Goal: Task Accomplishment & Management: Use online tool/utility

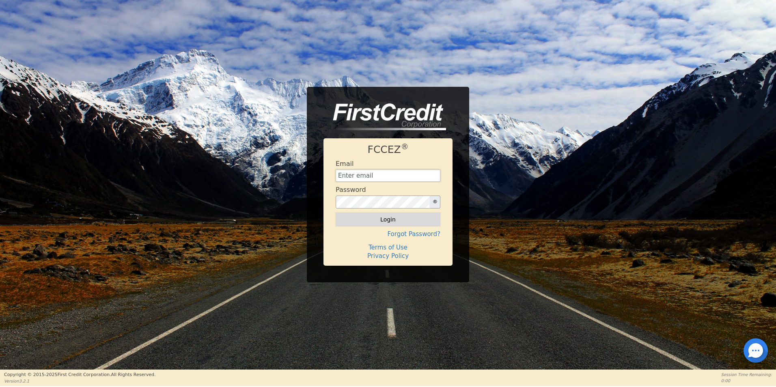
type input "[EMAIL_ADDRESS][DOMAIN_NAME]"
click at [404, 223] on button "Login" at bounding box center [388, 220] width 105 height 14
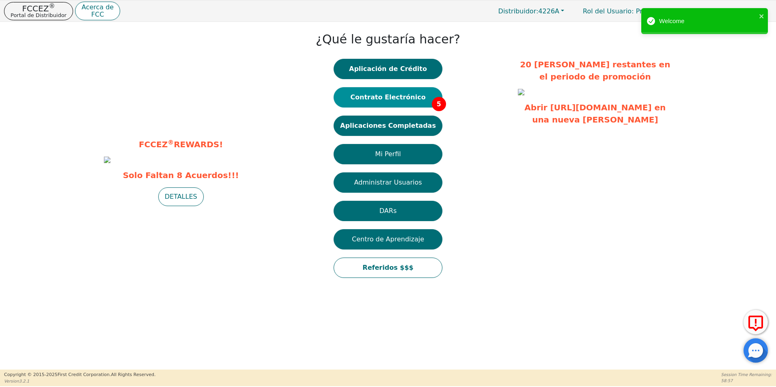
click at [418, 93] on button "Contrato Electrónico 5" at bounding box center [388, 97] width 109 height 20
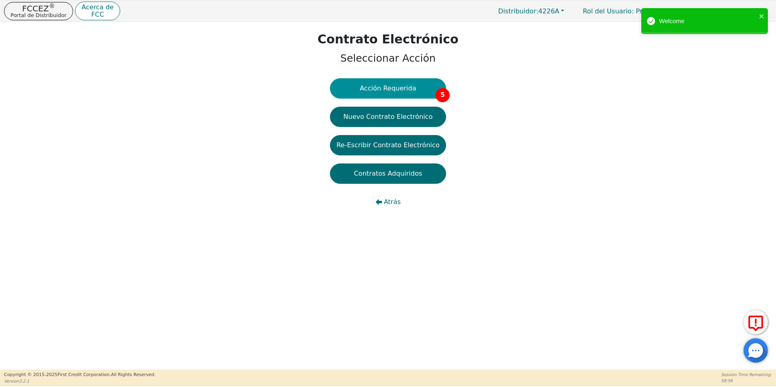
click at [410, 90] on button "Acción Requerida 5" at bounding box center [388, 88] width 116 height 20
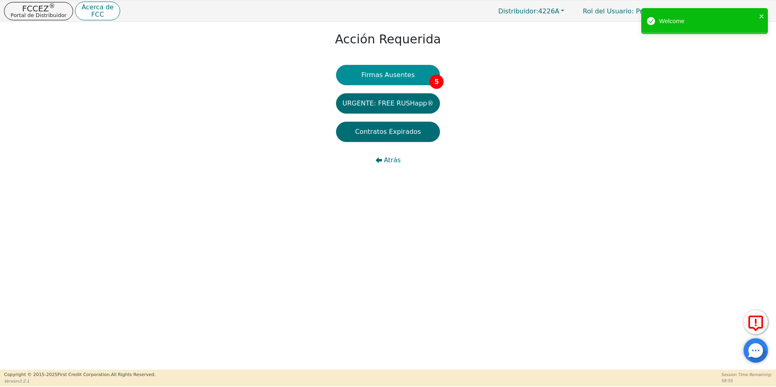
click at [411, 73] on button "Firmas Ausentes 5" at bounding box center [388, 75] width 104 height 20
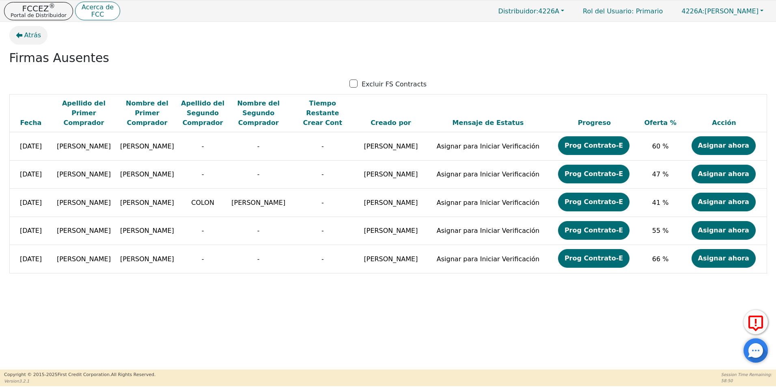
click at [33, 38] on span "Atrás" at bounding box center [32, 35] width 17 height 10
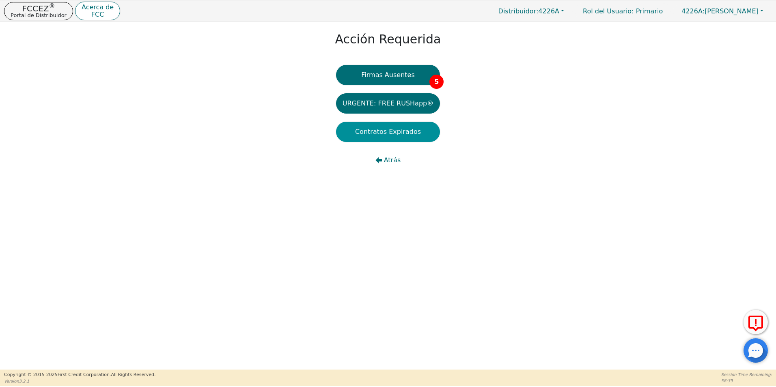
click at [391, 129] on button "Contratos Expirados" at bounding box center [388, 132] width 104 height 20
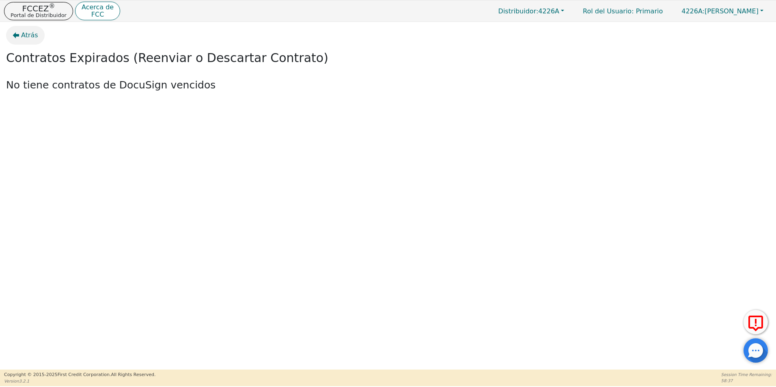
click at [27, 35] on span "Atrás" at bounding box center [29, 35] width 17 height 10
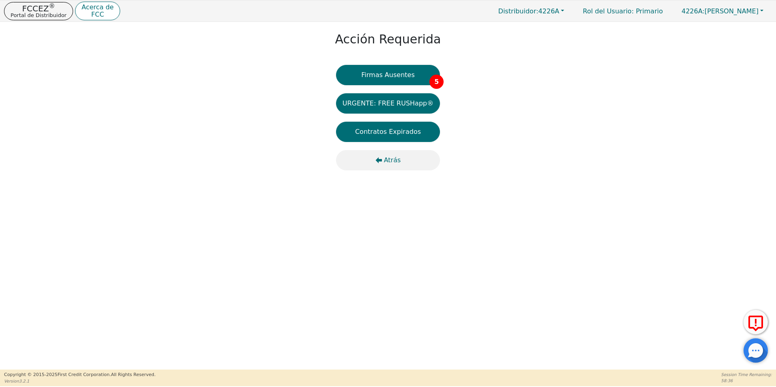
click at [397, 160] on span "Atrás" at bounding box center [392, 161] width 17 height 10
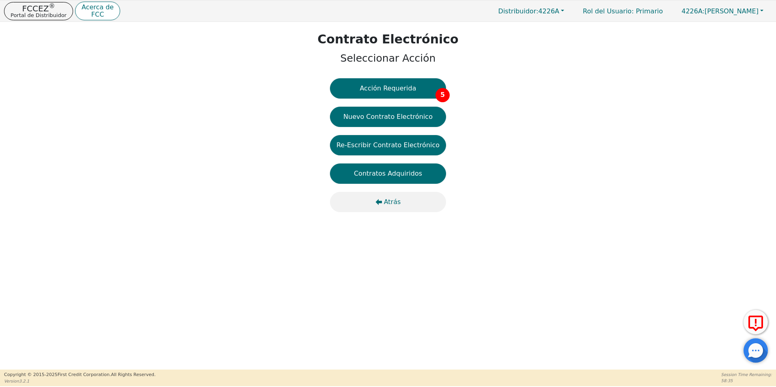
click at [393, 203] on span "Atrás" at bounding box center [392, 202] width 17 height 10
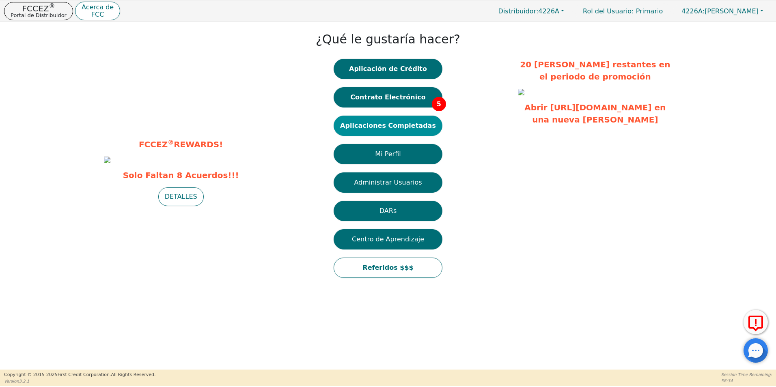
click at [391, 127] on button "Aplicaciones Completadas" at bounding box center [388, 126] width 109 height 20
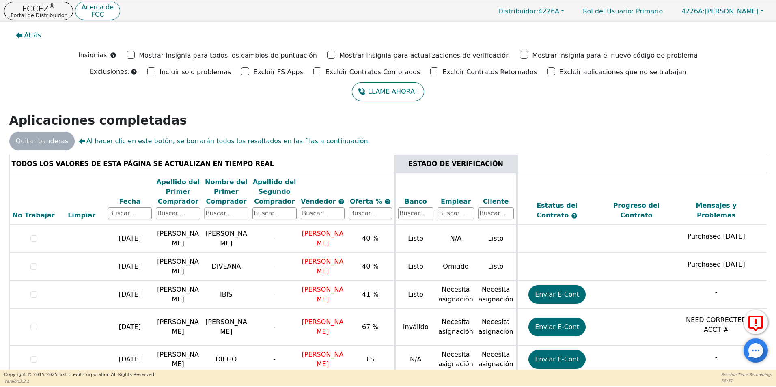
click at [220, 216] on input "text" at bounding box center [226, 214] width 44 height 12
type input "[PERSON_NAME]"
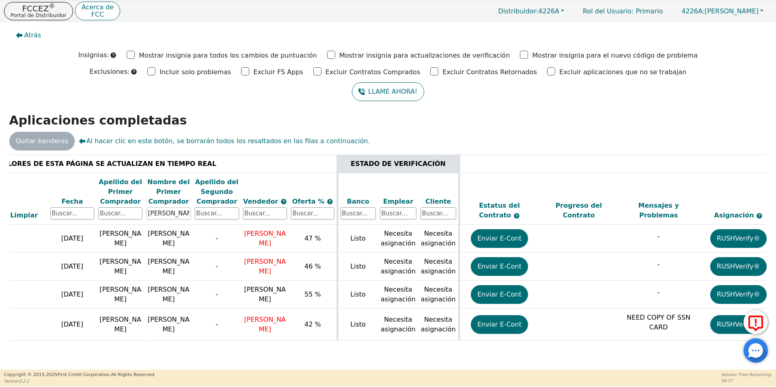
scroll to position [0, 229]
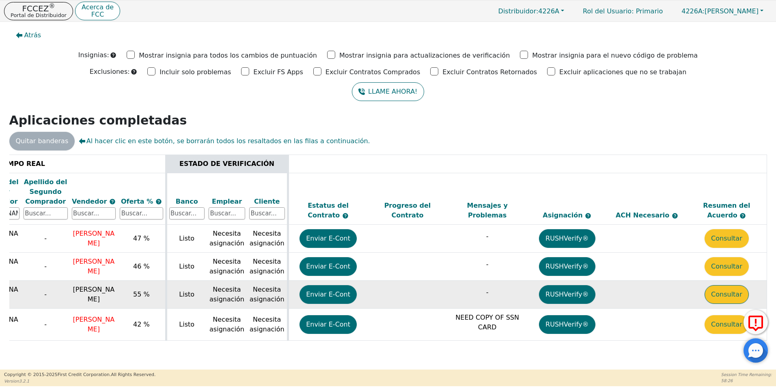
click at [737, 301] on button "Consultar" at bounding box center [727, 294] width 44 height 19
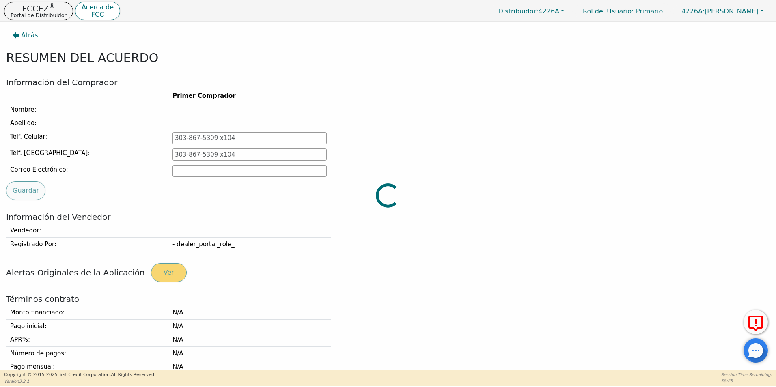
type input "[PHONE_NUMBER]"
type input "[EMAIL_ADDRESS][DOMAIN_NAME]"
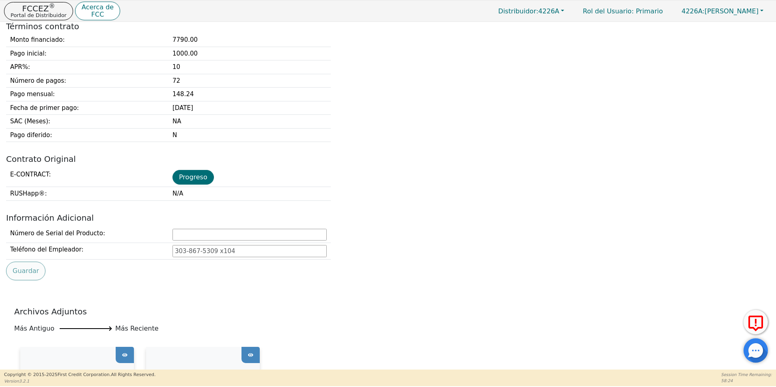
scroll to position [284, 0]
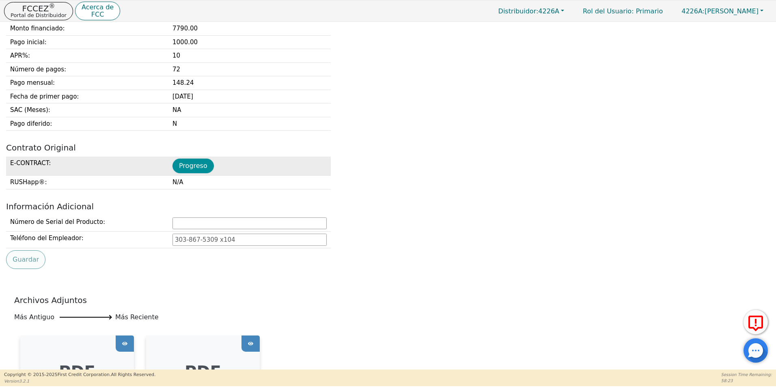
click at [189, 171] on button "Progreso" at bounding box center [193, 166] width 41 height 15
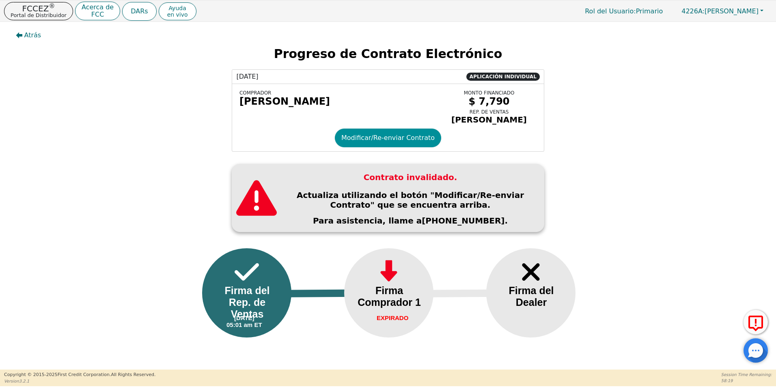
click at [389, 147] on button "Modificar/Re-enviar Contrato" at bounding box center [388, 138] width 106 height 19
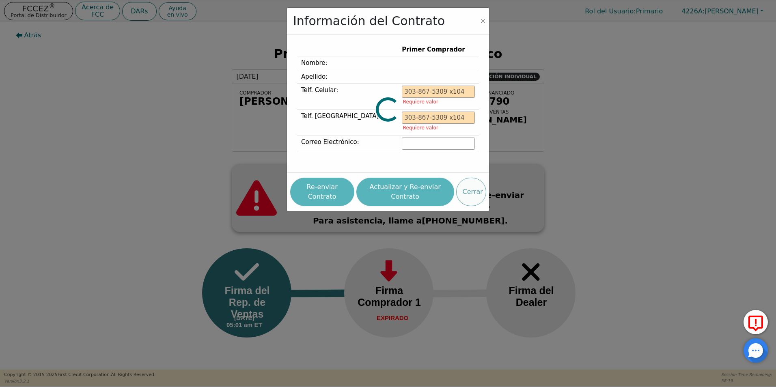
type input "[PHONE_NUMBER]"
type input "[EMAIL_ADDRESS][DOMAIN_NAME]"
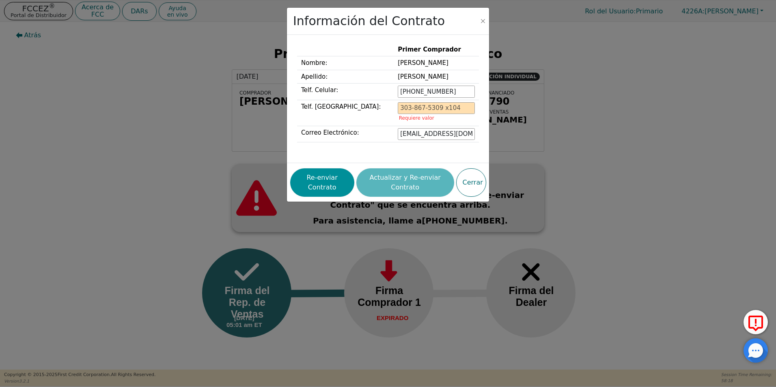
click at [324, 192] on button "Re-enviar Contrato" at bounding box center [322, 183] width 64 height 28
click at [481, 22] on button "Close" at bounding box center [483, 21] width 8 height 8
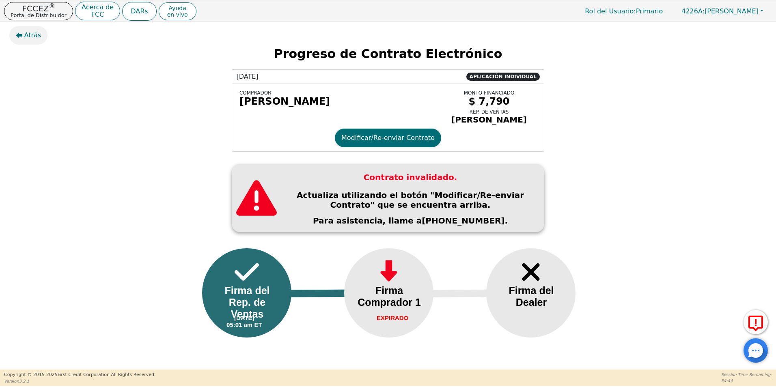
click at [24, 38] on span "Atrás" at bounding box center [32, 35] width 17 height 10
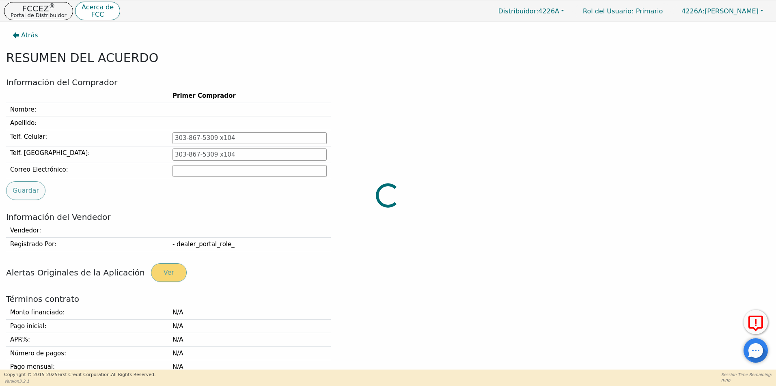
type input "[PHONE_NUMBER]"
type input "[EMAIL_ADDRESS][DOMAIN_NAME]"
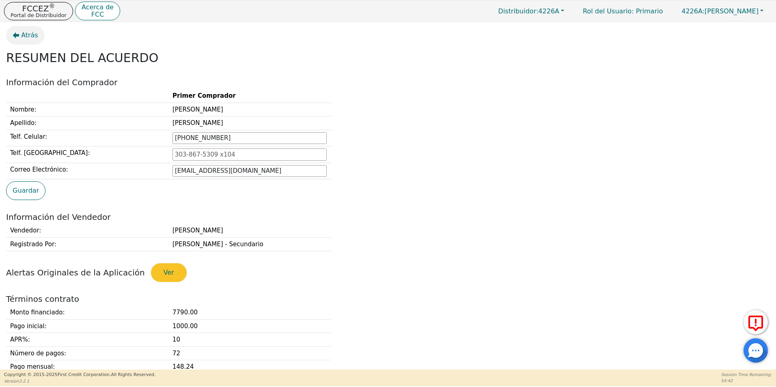
click at [18, 30] on button "Atrás" at bounding box center [25, 35] width 39 height 19
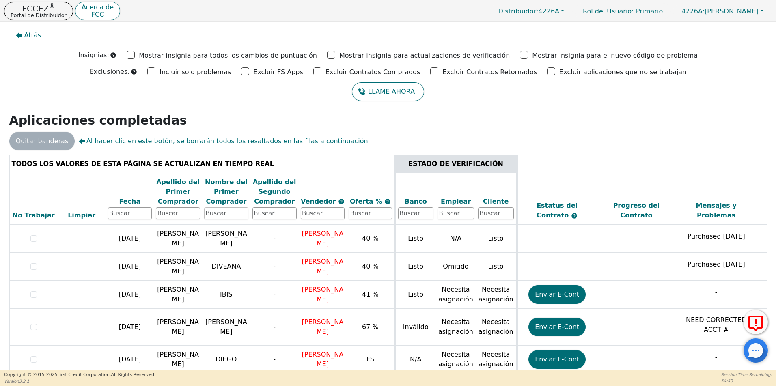
click at [212, 214] on input "text" at bounding box center [226, 214] width 44 height 12
click at [182, 215] on input "text" at bounding box center [178, 214] width 44 height 12
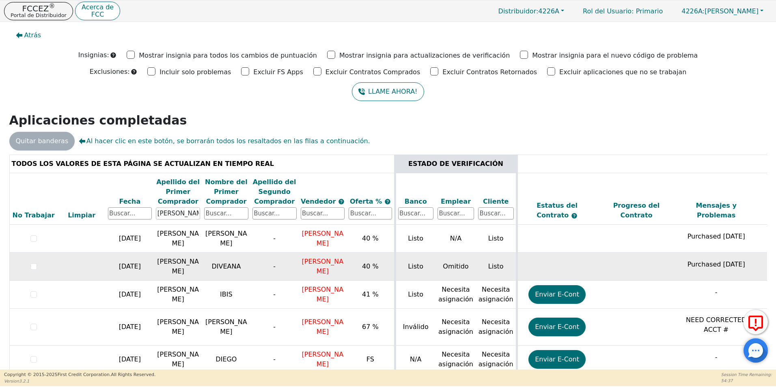
type input "[PERSON_NAME]"
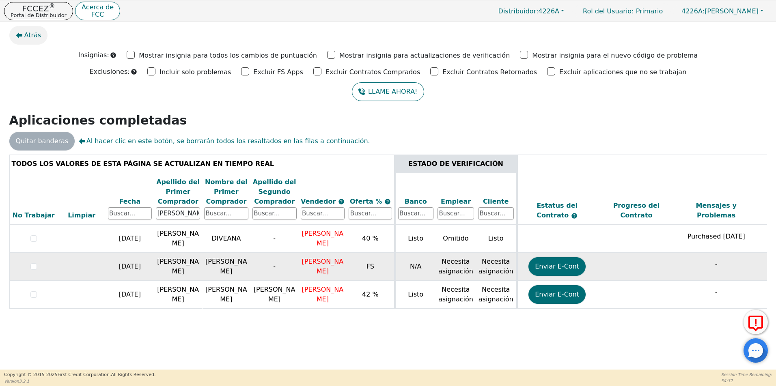
click at [32, 36] on span "Atrás" at bounding box center [32, 35] width 17 height 10
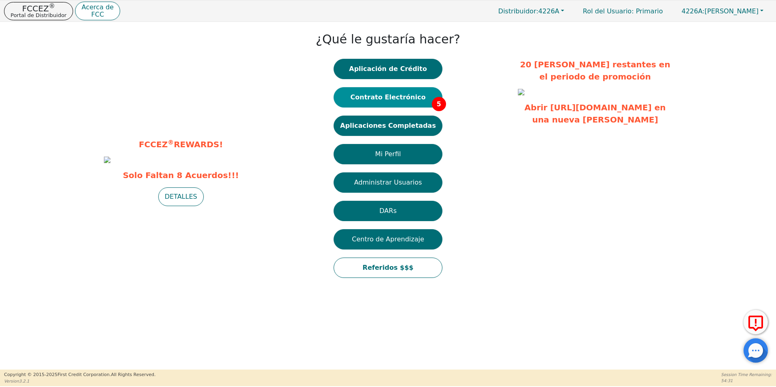
click at [390, 103] on button "Contrato Electrónico 5" at bounding box center [388, 97] width 109 height 20
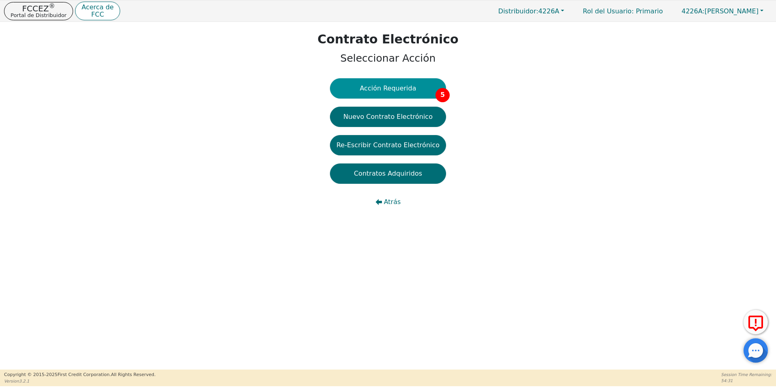
click at [400, 85] on button "Acción Requerida 5" at bounding box center [388, 88] width 116 height 20
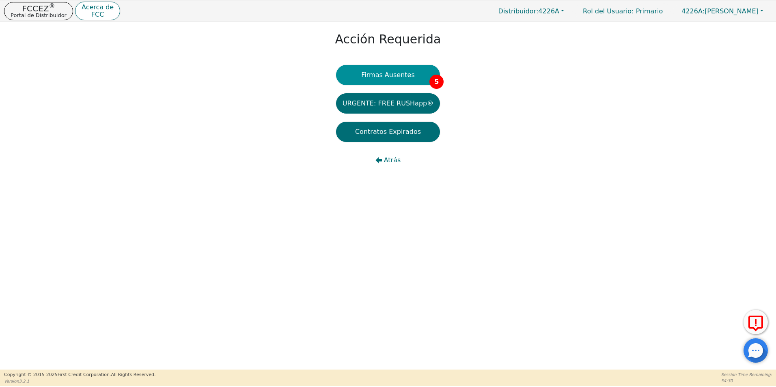
click at [414, 70] on button "Firmas Ausentes 5" at bounding box center [388, 75] width 104 height 20
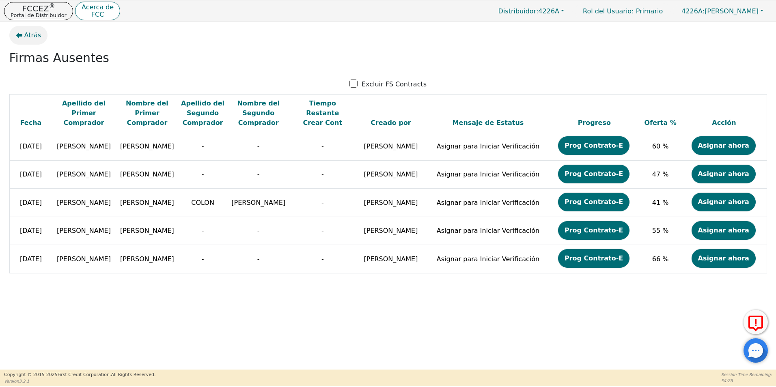
click at [32, 39] on span "Atrás" at bounding box center [32, 35] width 17 height 10
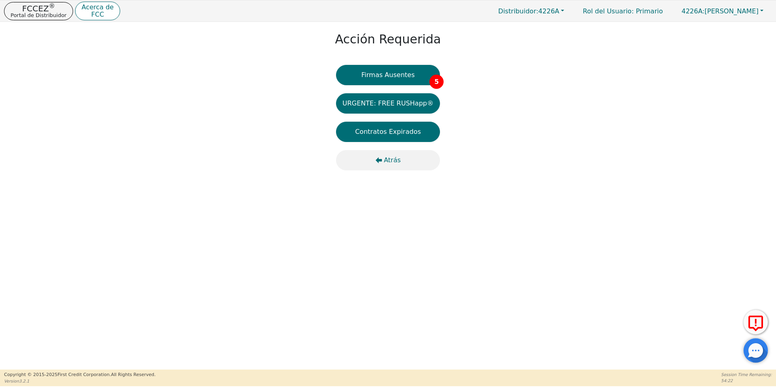
click at [393, 164] on span "Atrás" at bounding box center [392, 161] width 17 height 10
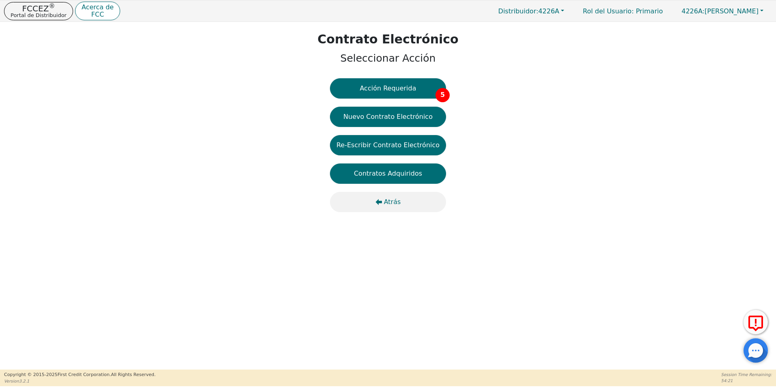
click at [386, 206] on button "Atrás" at bounding box center [388, 202] width 116 height 20
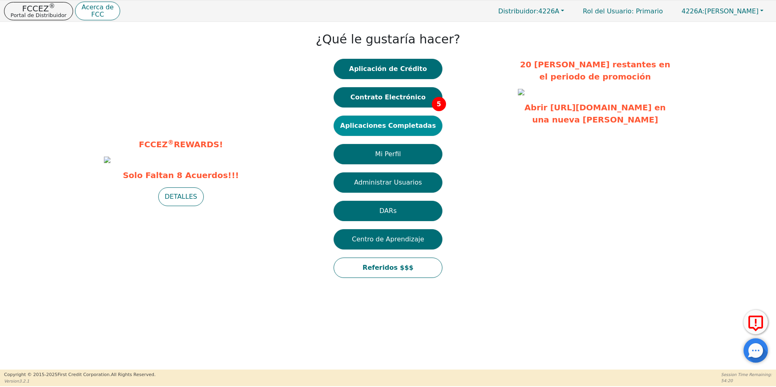
click at [379, 125] on button "Aplicaciones Completadas" at bounding box center [388, 126] width 109 height 20
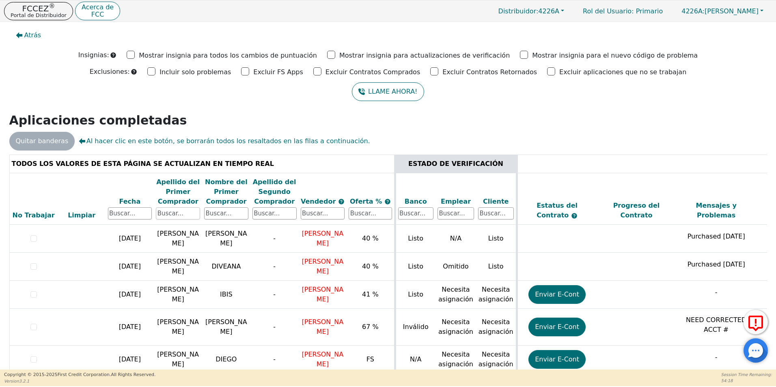
click at [192, 214] on input "text" at bounding box center [178, 214] width 44 height 12
type input "[PERSON_NAME]"
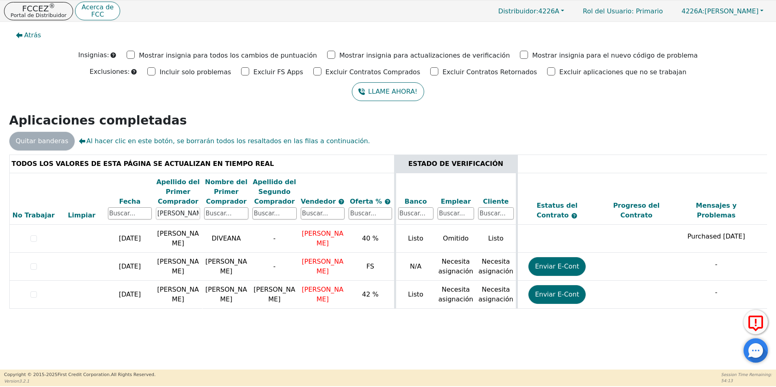
scroll to position [0, 229]
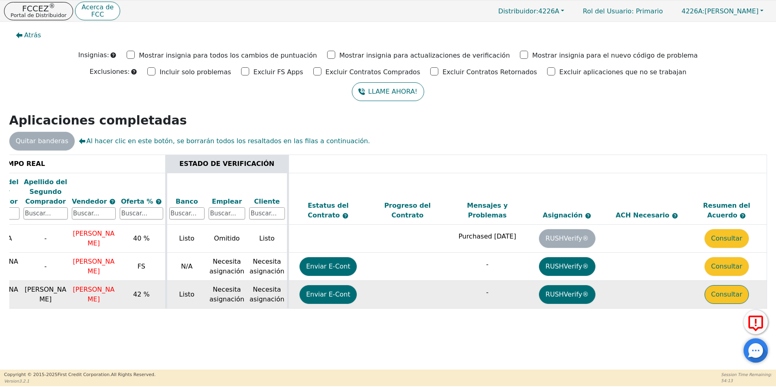
click at [716, 296] on button "Consultar" at bounding box center [727, 294] width 44 height 19
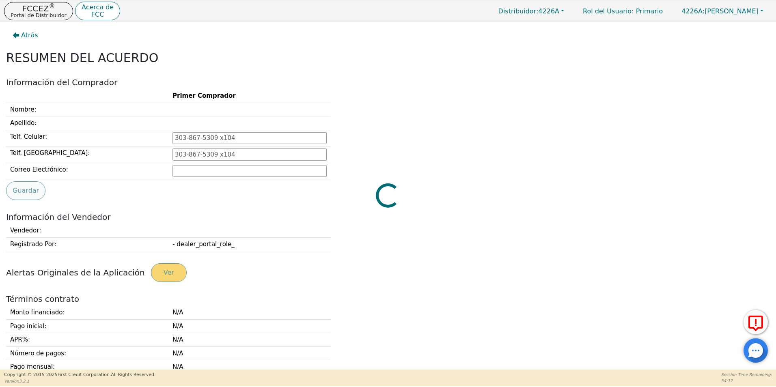
type input "[PHONE_NUMBER]"
type input "[EMAIL_ADDRESS][DOMAIN_NAME]"
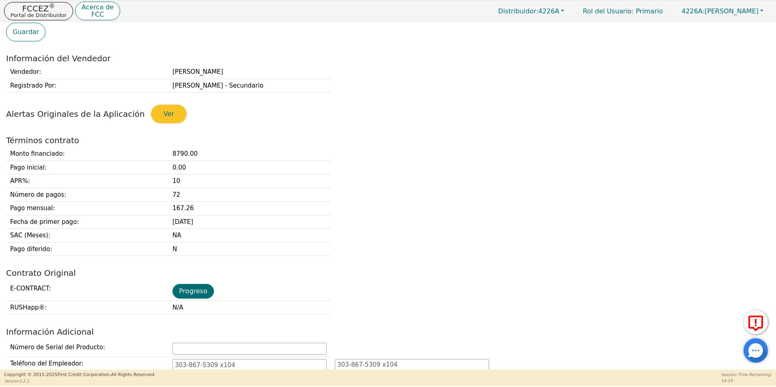
scroll to position [162, 0]
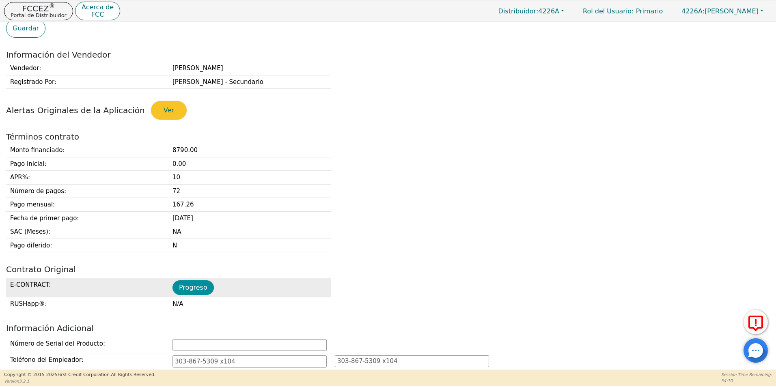
click at [190, 291] on button "Progreso" at bounding box center [193, 288] width 41 height 15
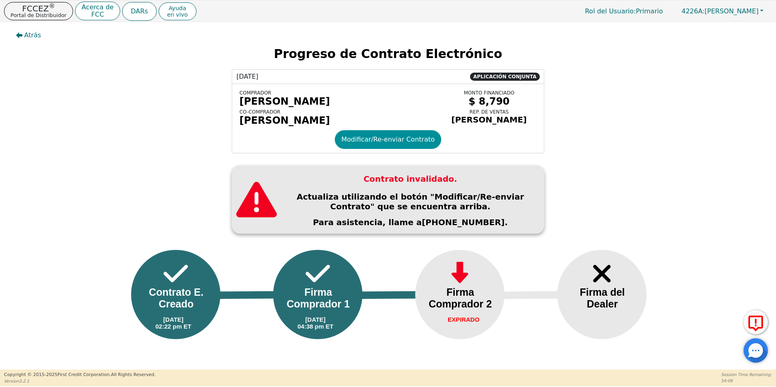
click at [404, 145] on button "Modificar/Re-enviar Contrato" at bounding box center [388, 139] width 106 height 19
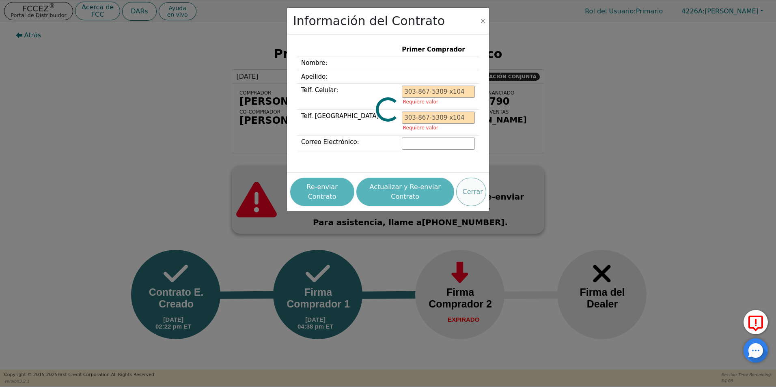
type input "[PHONE_NUMBER]"
type input "[EMAIL_ADDRESS][DOMAIN_NAME]"
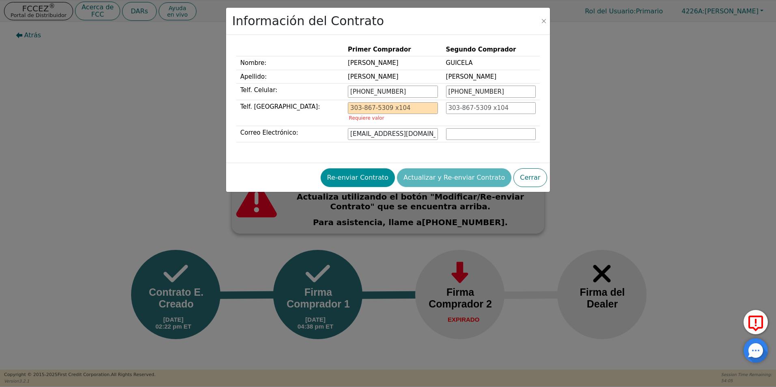
click at [374, 179] on button "Re-enviar Contrato" at bounding box center [358, 178] width 74 height 19
